Goal: Find specific page/section: Find specific page/section

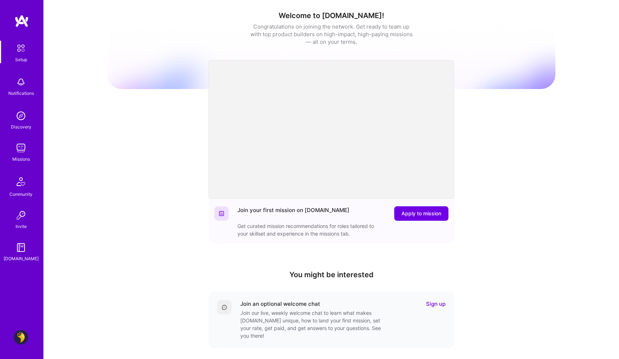
click at [31, 146] on link "Missions" at bounding box center [21, 152] width 45 height 22
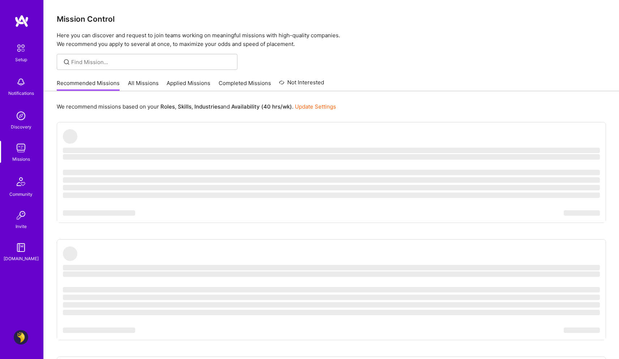
click at [186, 80] on link "Applied Missions" at bounding box center [189, 85] width 44 height 12
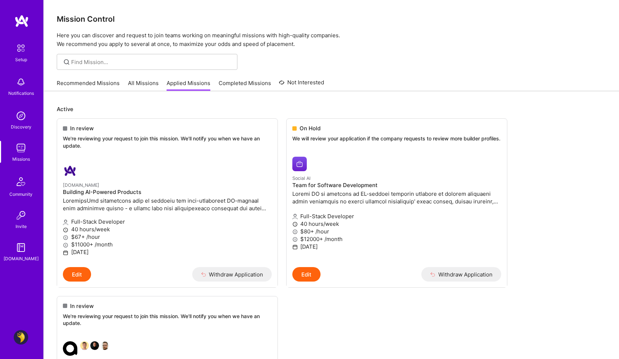
click at [17, 55] on img at bounding box center [20, 48] width 15 height 15
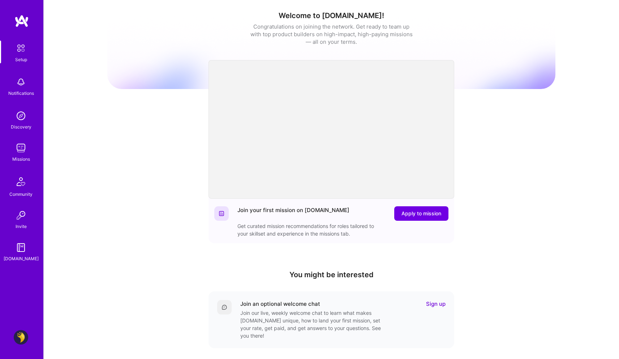
click at [19, 152] on img at bounding box center [21, 148] width 14 height 14
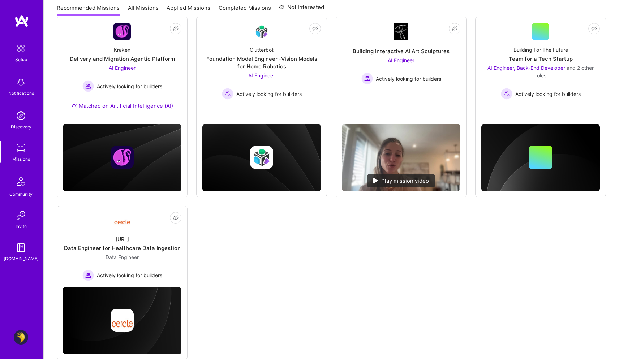
scroll to position [123, 0]
